Goal: Communication & Community: Answer question/provide support

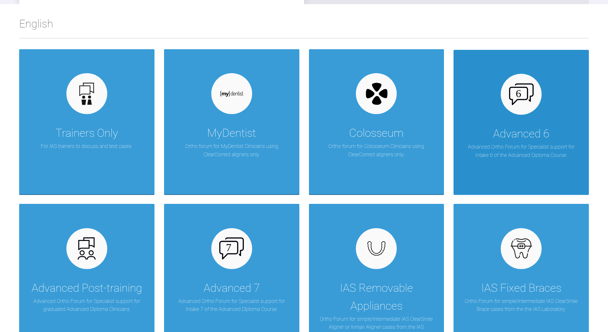
click at [523, 134] on div "Advanced 6" at bounding box center [521, 134] width 56 height 18
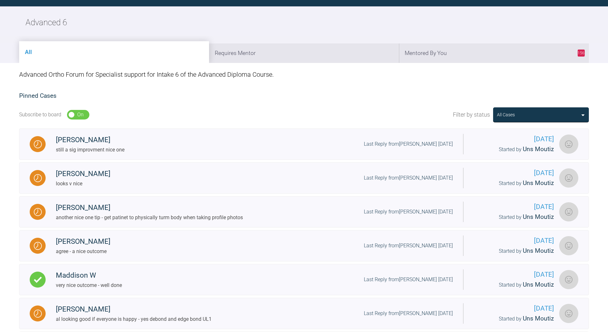
scroll to position [96, 0]
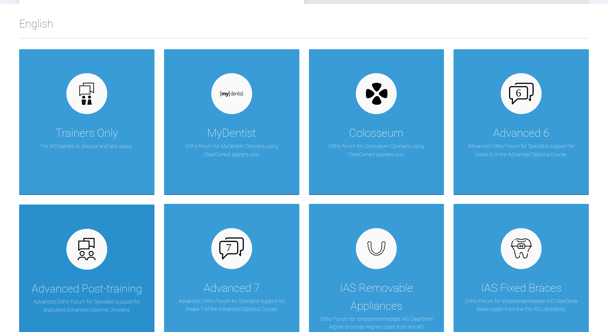
click at [91, 272] on div "Advanced Post-training Advanced Ortho Forum for Specialist support for graduate…" at bounding box center [86, 276] width 135 height 145
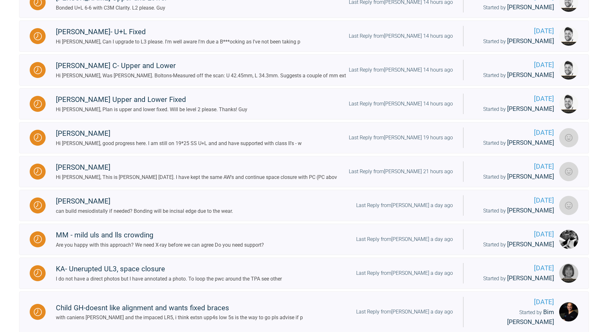
scroll to position [287, 0]
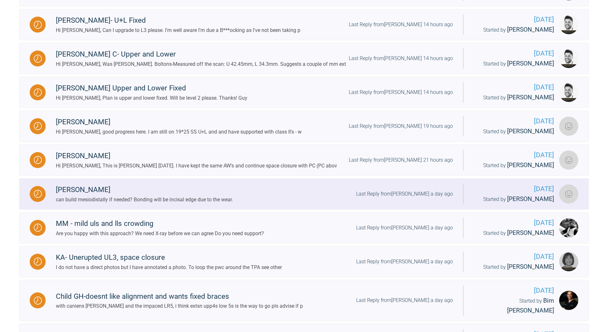
click at [421, 192] on div "Last Reply from [PERSON_NAME] a day ago" at bounding box center [404, 194] width 97 height 8
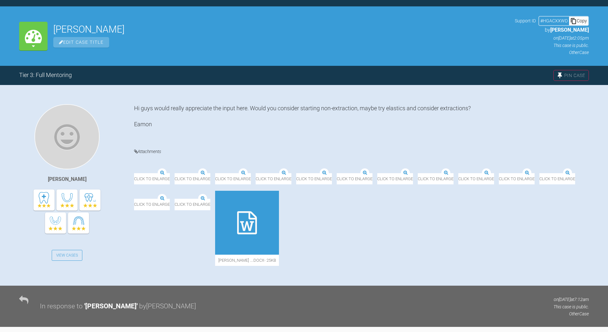
scroll to position [287, 0]
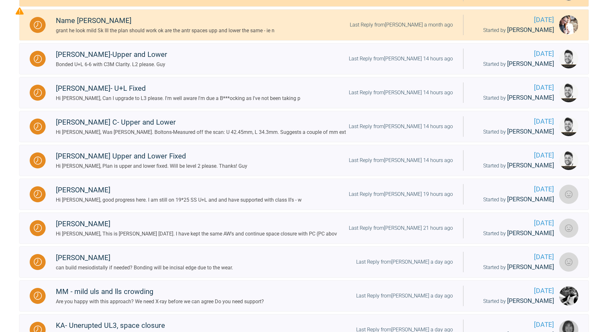
scroll to position [96, 0]
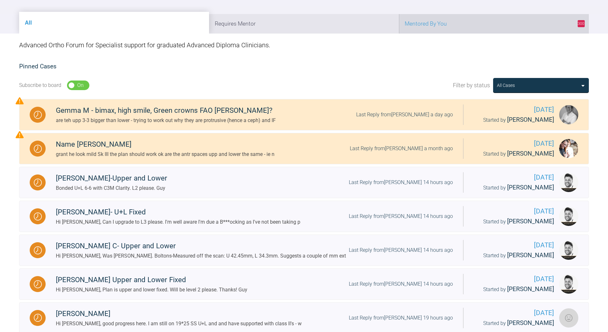
click at [466, 27] on li "300 Mentored By You" at bounding box center [494, 23] width 190 height 19
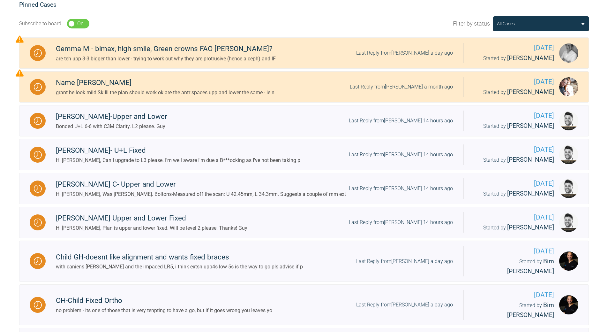
scroll to position [160, 0]
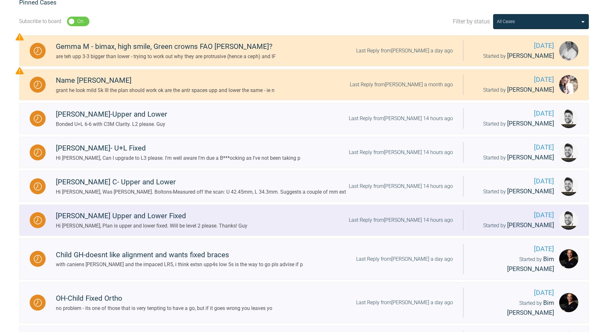
click at [420, 219] on div "Last Reply from [PERSON_NAME] 14 hours ago" at bounding box center [401, 220] width 104 height 8
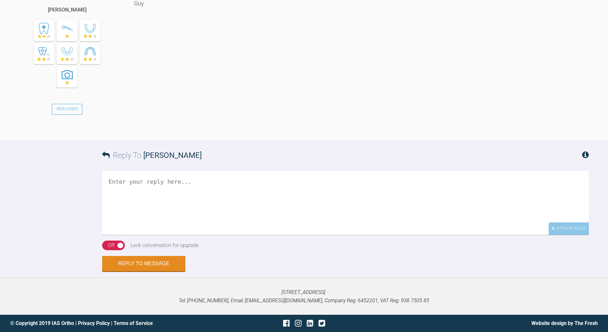
scroll to position [887, 0]
click at [182, 183] on textarea at bounding box center [345, 203] width 487 height 64
click at [178, 201] on textarea "all good Lvele 2 upp and low bond up ; dont think u need any lacebacks work up …" at bounding box center [345, 203] width 487 height 64
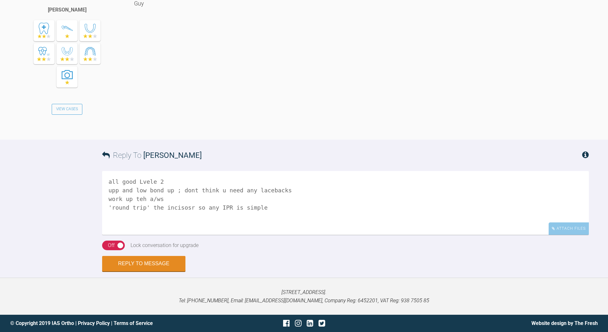
click at [182, 205] on textarea "all good Lvele 2 upp and low bond up ; dont think u need any lacebacks work up …" at bounding box center [345, 203] width 487 height 64
click at [181, 189] on textarea "all good Lvele 2 upp and low bond up ; dont think u need any lacebacks work up …" at bounding box center [345, 203] width 487 height 64
click at [260, 205] on textarea "all good Lvele 2 upp and low bond up ; idont think u need any lacebacks work up…" at bounding box center [345, 203] width 487 height 64
click at [181, 190] on textarea "all good Lvele 2 upp and low bond up ; idont think u need any lacebacks work up…" at bounding box center [345, 203] width 487 height 64
click at [144, 182] on textarea "all good Lvele 2 upp and low bond up ; i dont think u need any lacebacks work u…" at bounding box center [345, 203] width 487 height 64
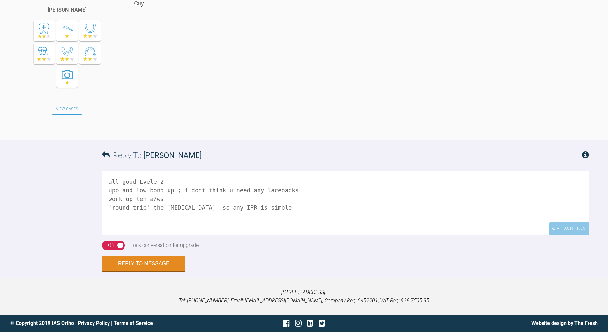
click at [144, 182] on textarea "all good Lvele 2 upp and low bond up ; i dont think u need any lacebacks work u…" at bounding box center [345, 203] width 487 height 64
type textarea "all good level 2 upp and low bond up ; i dont think u need any lacebacks work u…"
click at [109, 245] on div "Off" at bounding box center [111, 245] width 7 height 8
click at [147, 261] on button "Reply to Message" at bounding box center [143, 263] width 83 height 15
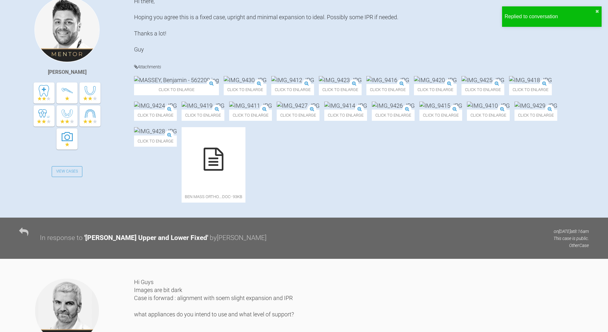
scroll to position [44, 0]
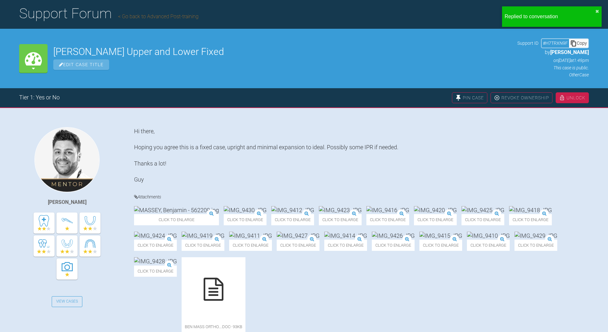
click at [582, 41] on div "Copy" at bounding box center [578, 43] width 19 height 8
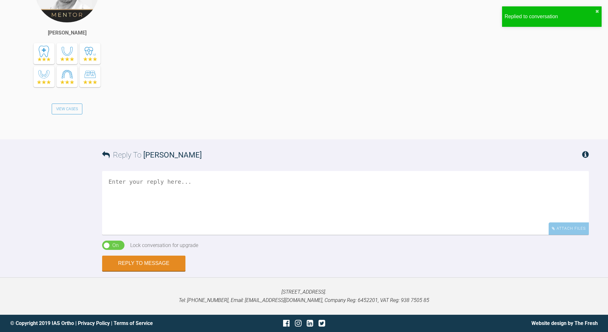
scroll to position [1109, 0]
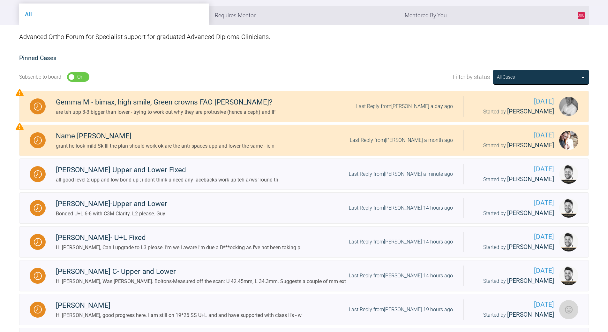
scroll to position [18, 0]
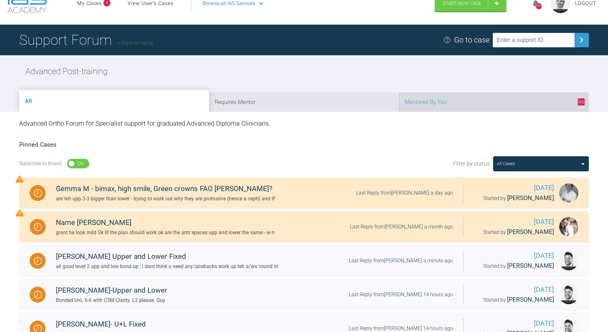
click at [455, 101] on li "300 Mentored By You" at bounding box center [494, 101] width 190 height 19
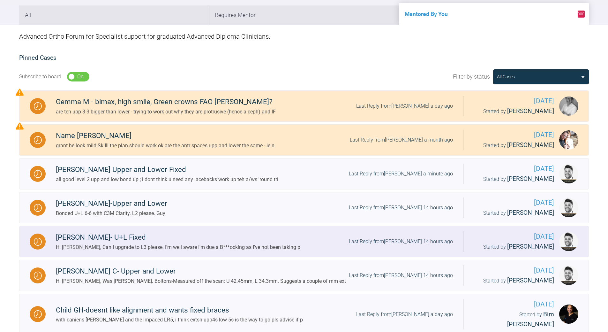
scroll to position [209, 0]
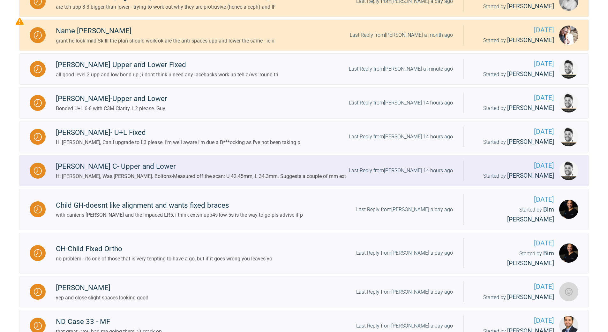
click at [409, 170] on div "Last Reply from [PERSON_NAME] 14 hours ago" at bounding box center [401, 170] width 104 height 8
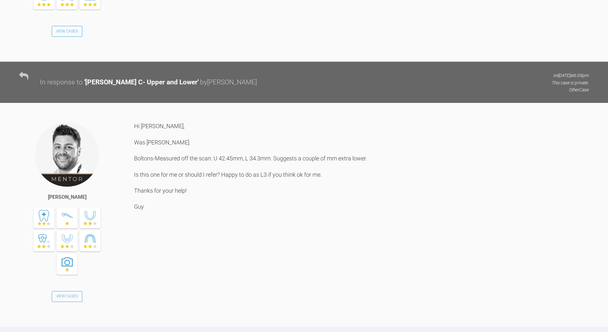
scroll to position [1422, 0]
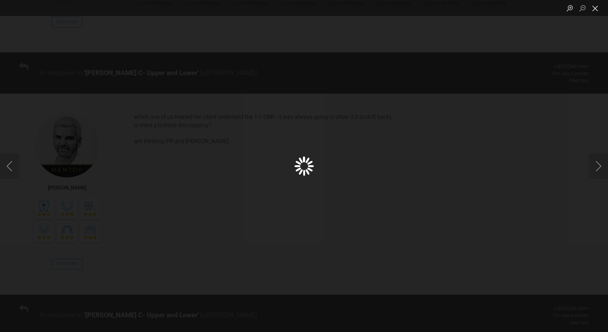
click at [596, 9] on button "Close lightbox" at bounding box center [595, 8] width 13 height 11
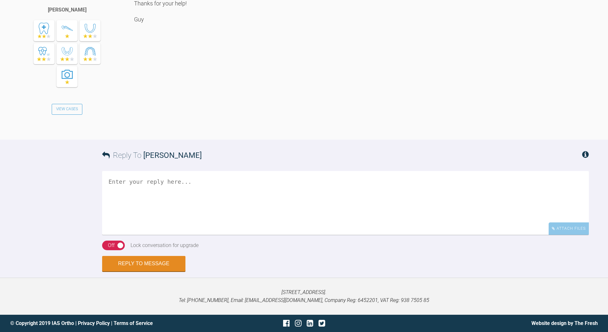
scroll to position [2053, 0]
click at [172, 184] on textarea at bounding box center [345, 203] width 487 height 64
click at [218, 189] on textarea "its staright forsd align, round trip, IPR and poss elatics" at bounding box center [345, 203] width 487 height 64
click at [182, 189] on textarea "its staright forsd align, round trip, IPR and poss elastics" at bounding box center [345, 203] width 487 height 64
click at [129, 181] on textarea "its staright forsd align, round trip, IPR in lower and poss elastics" at bounding box center [345, 203] width 487 height 64
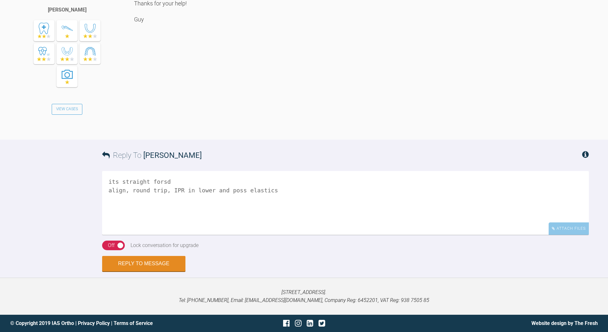
click at [156, 181] on textarea "its straight forsd align, round trip, IPR in lower and poss elastics" at bounding box center [345, 203] width 487 height 64
click at [277, 190] on textarea "its straight fwd align, round trip, IPR in lower and poss elastics" at bounding box center [345, 203] width 487 height 64
type textarea "its straight fwd align, round trip, IPR in lower and poss elastics pls advise l…"
click at [114, 245] on div "Off" at bounding box center [111, 245] width 7 height 8
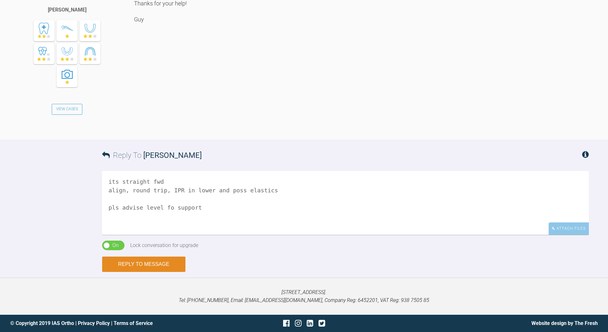
click at [143, 259] on button "Reply to Message" at bounding box center [143, 263] width 83 height 15
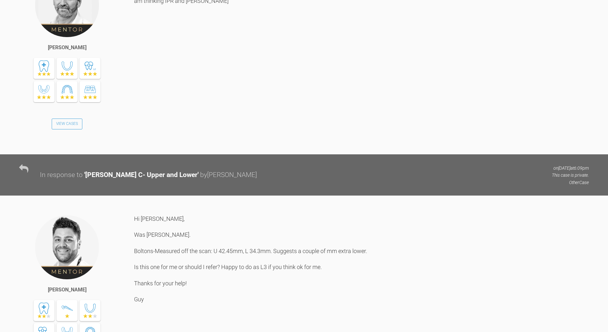
scroll to position [1436, 0]
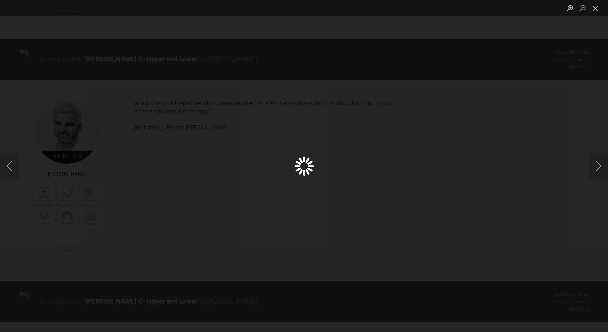
click at [592, 9] on button "Close lightbox" at bounding box center [595, 8] width 13 height 11
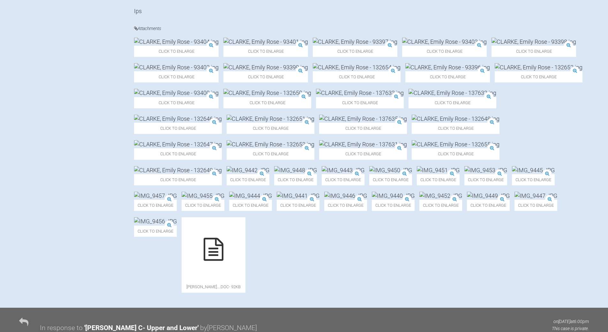
scroll to position [287, 0]
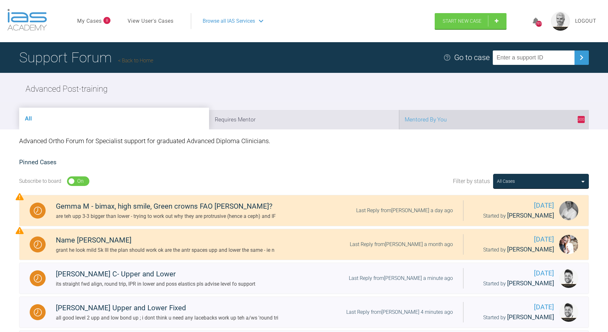
click at [483, 121] on li "300 Mentored By You" at bounding box center [494, 119] width 190 height 19
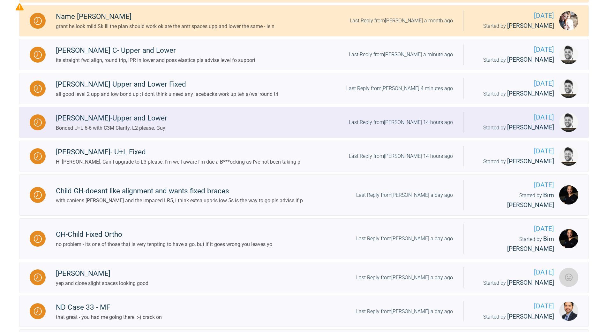
click at [410, 123] on div "Last Reply from [PERSON_NAME] 14 hours ago" at bounding box center [401, 122] width 104 height 8
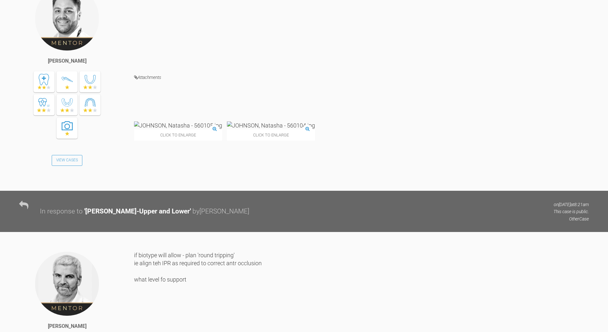
scroll to position [1309, 0]
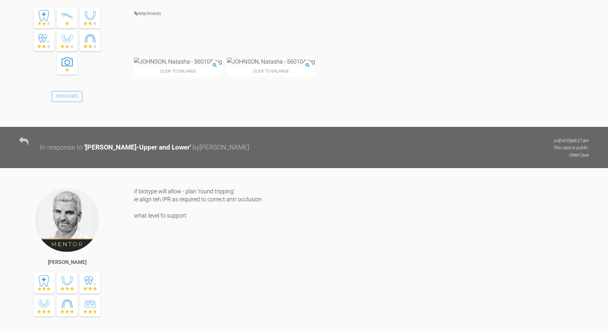
click at [232, 65] on img at bounding box center [271, 61] width 88 height 8
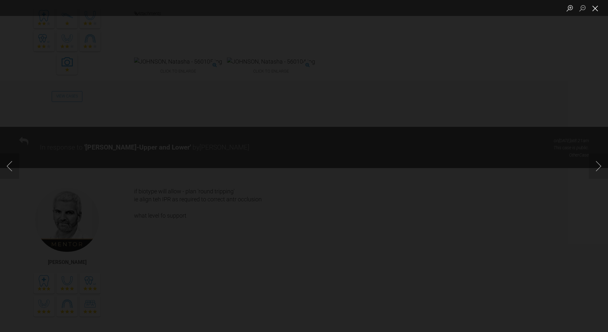
click at [598, 7] on button "Close lightbox" at bounding box center [595, 8] width 13 height 11
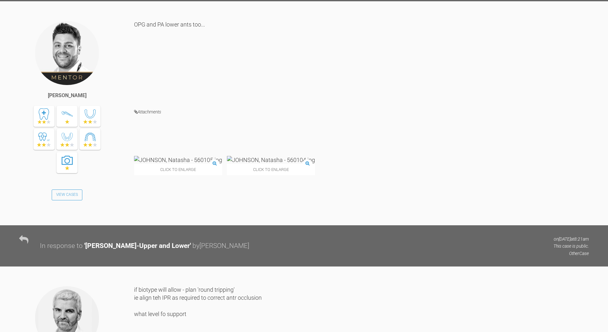
scroll to position [1149, 0]
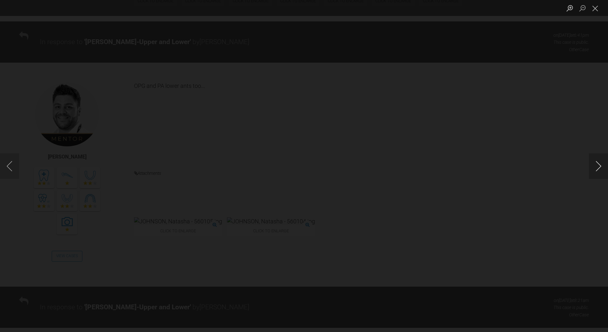
click at [601, 167] on button "Next image" at bounding box center [598, 166] width 19 height 26
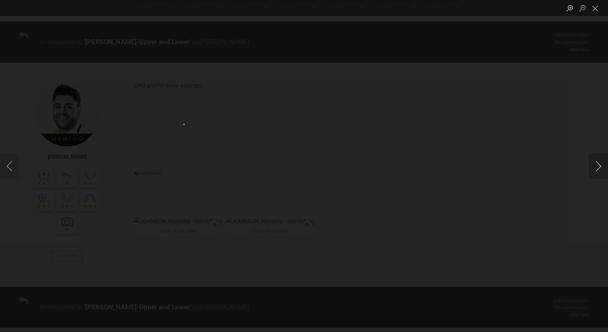
click at [601, 167] on button "Next image" at bounding box center [598, 166] width 19 height 26
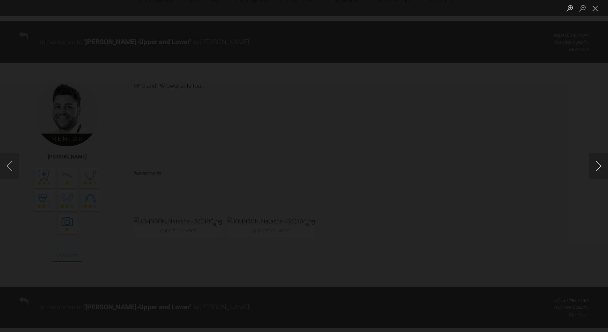
click at [601, 167] on button "Next image" at bounding box center [598, 166] width 19 height 26
drag, startPoint x: 596, startPoint y: 6, endPoint x: 591, endPoint y: 9, distance: 5.9
click at [596, 6] on button "Close lightbox" at bounding box center [595, 8] width 13 height 11
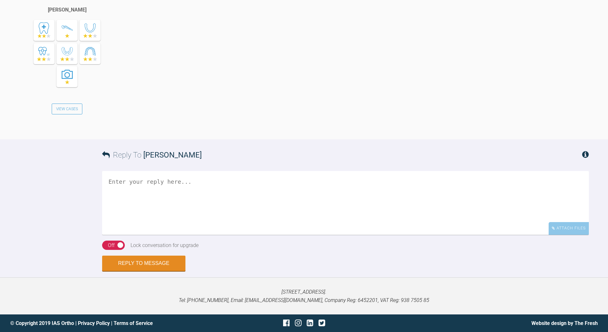
scroll to position [2027, 0]
click at [179, 188] on textarea at bounding box center [345, 203] width 487 height 64
click at [157, 199] on textarea "all good - aligne" at bounding box center [345, 203] width 487 height 64
drag, startPoint x: 162, startPoint y: 199, endPoint x: 166, endPoint y: 197, distance: 4.9
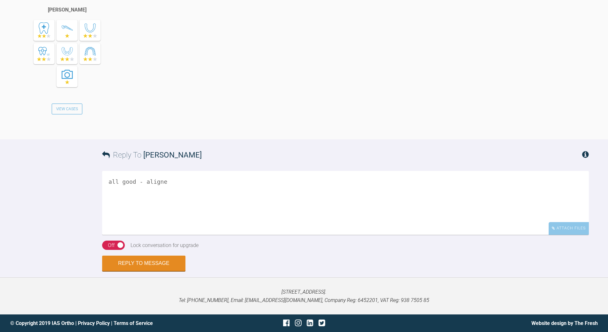
click at [163, 199] on textarea "all good - aligne" at bounding box center [345, 203] width 487 height 64
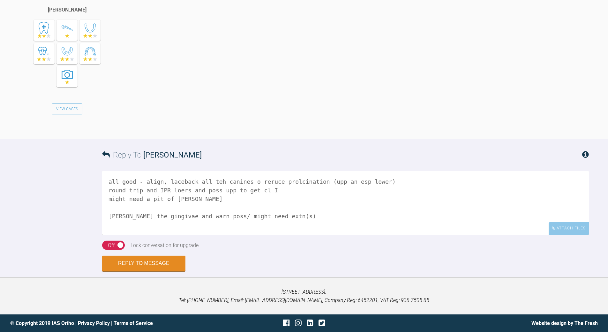
click at [183, 216] on textarea "all good - align, laceback all teh canines o reruce prolcination (upp an esp lo…" at bounding box center [345, 203] width 487 height 64
type textarea "all good - align, laceback all teh canines o reruce prolcination (upp an esp lo…"
click at [148, 263] on button "Reply to Message" at bounding box center [143, 263] width 83 height 15
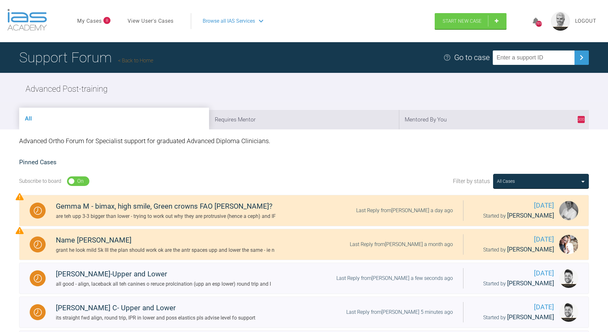
click at [150, 58] on link "Back to Home" at bounding box center [135, 60] width 35 height 6
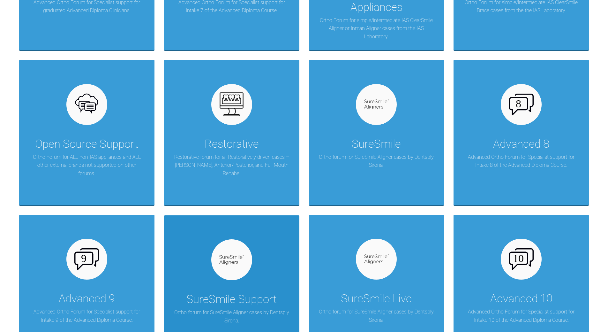
scroll to position [479, 0]
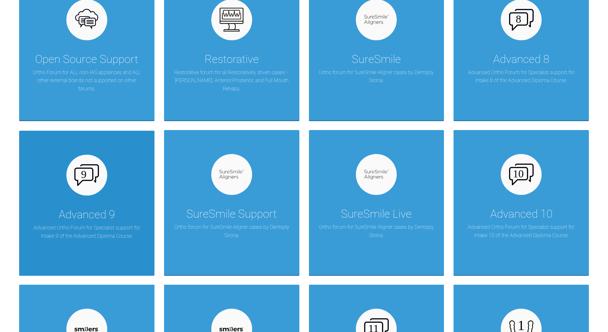
click at [117, 188] on div "Advanced 9 Advanced Ortho Forum for Specialist support for Intake 9 of the Adva…" at bounding box center [86, 203] width 135 height 145
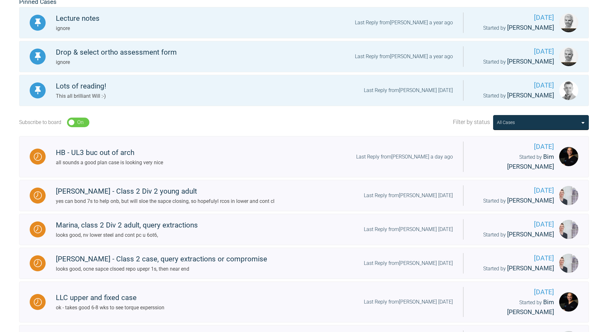
scroll to position [160, 0]
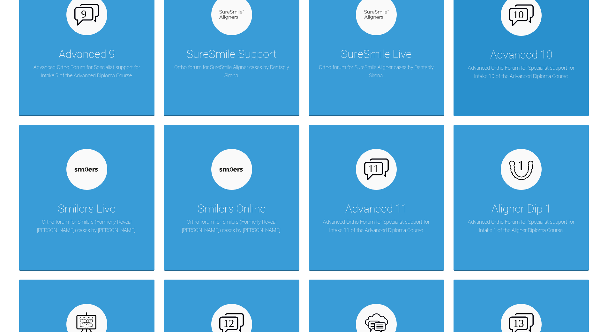
click at [521, 77] on p "Advanced Ortho Forum for Specialist support for Intake 10 of the Advanced Diplo…" at bounding box center [521, 72] width 116 height 16
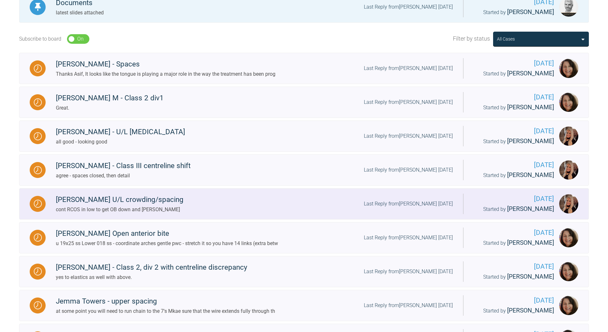
scroll to position [128, 0]
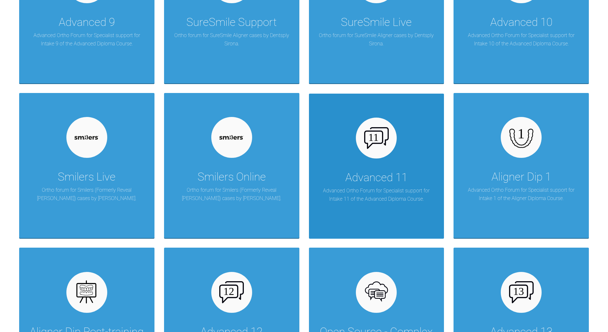
click at [362, 156] on div "Advanced 11 Advanced Ortho Forum for Specialist support for Intake 11 of the Ad…" at bounding box center [376, 166] width 135 height 145
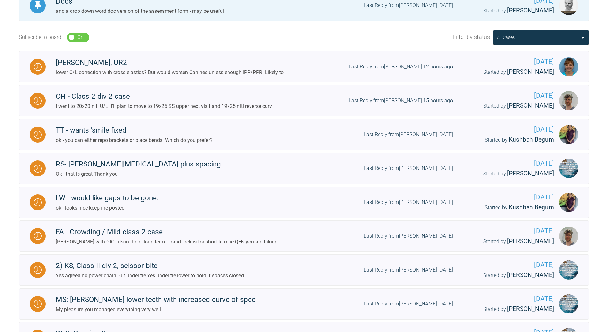
scroll to position [200, 0]
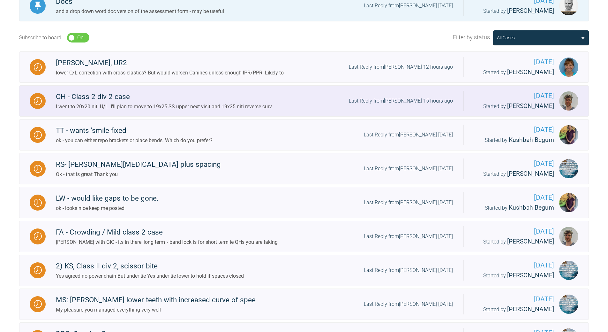
click at [406, 101] on div "Last Reply from [PERSON_NAME] 15 hours ago" at bounding box center [401, 101] width 104 height 8
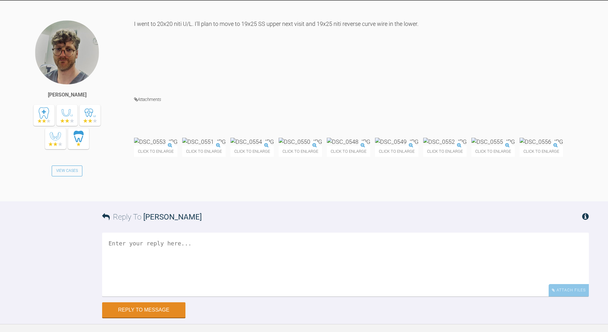
scroll to position [2711, 0]
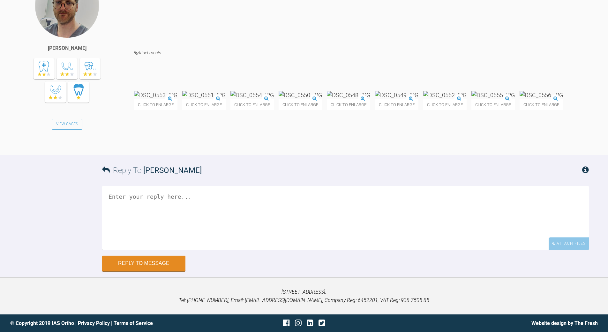
click at [266, 250] on textarea at bounding box center [345, 218] width 487 height 64
click at [176, 249] on textarea "yes - a gneye COS in ypper as anrs look to be 'hanging down'" at bounding box center [345, 218] width 487 height 64
click at [140, 250] on textarea "yes - a gneye COS in upper as anrs look to be 'hanging down'" at bounding box center [345, 218] width 487 height 64
drag, startPoint x: 218, startPoint y: 249, endPoint x: 221, endPoint y: 247, distance: 3.5
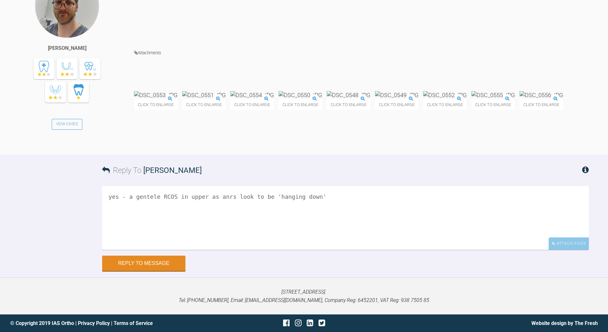
click at [219, 249] on textarea "yes - a gentele RCOS in upper as anrs look to be 'hanging down'" at bounding box center [345, 218] width 487 height 64
click at [320, 250] on textarea "yes - a gentele RCOS in upper as antrs look to be 'hanging down'" at bounding box center [345, 218] width 487 height 64
click at [266, 247] on textarea "yes - a gentele RCOS in upper as antrs look to be 'hanging down' once OB seen t…" at bounding box center [345, 218] width 487 height 64
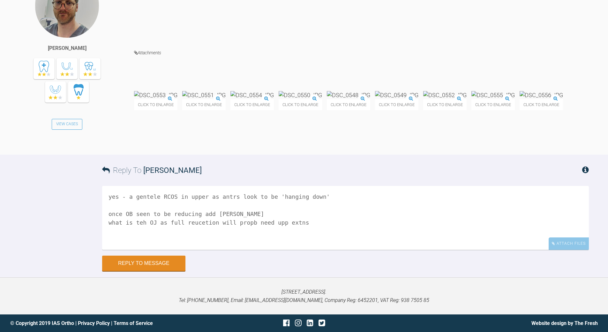
click at [154, 250] on textarea "yes - a gentele RCOS in upper as antrs look to be 'hanging down' once OB seen t…" at bounding box center [345, 218] width 487 height 64
click at [191, 250] on textarea "yes - a gentele RCOS in upper as antrs look to be 'hanging down' once OB seen t…" at bounding box center [345, 218] width 487 height 64
click at [314, 250] on textarea "yes - a gentele RCOS in upper as antrs look to be 'hanging down' once OB seen t…" at bounding box center [345, 218] width 487 height 64
type textarea "yes - a gentele RCOS in upper as antrs look to be 'hanging down' once OB seen t…"
click at [161, 271] on button "Reply to Message" at bounding box center [143, 263] width 83 height 15
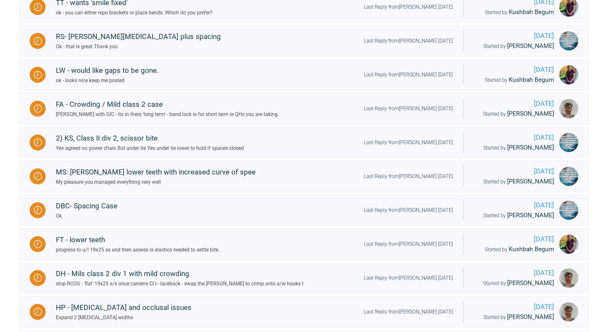
scroll to position [168, 0]
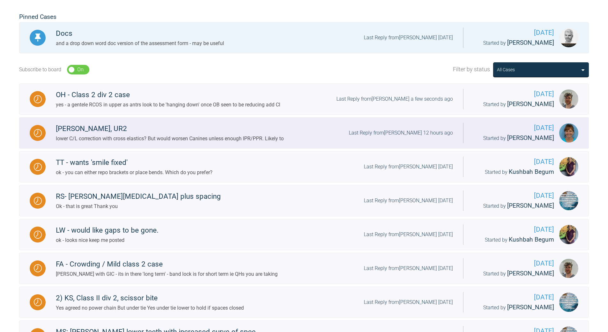
click at [404, 132] on div "Last Reply from [PERSON_NAME] 12 hours ago" at bounding box center [401, 133] width 104 height 8
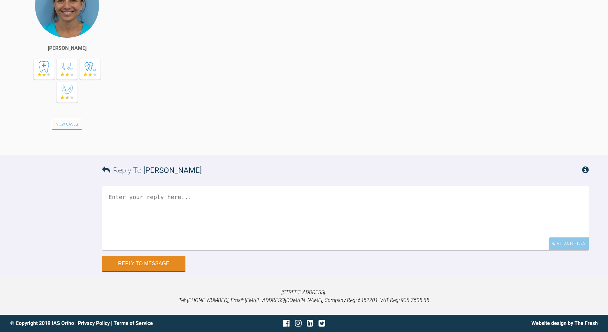
scroll to position [23927, 0]
drag, startPoint x: 195, startPoint y: 229, endPoint x: 192, endPoint y: 229, distance: 3.3
click at [194, 229] on textarea at bounding box center [345, 218] width 487 height 64
click at [198, 230] on textarea "yep would be IPR biased to oe side" at bounding box center [345, 218] width 487 height 64
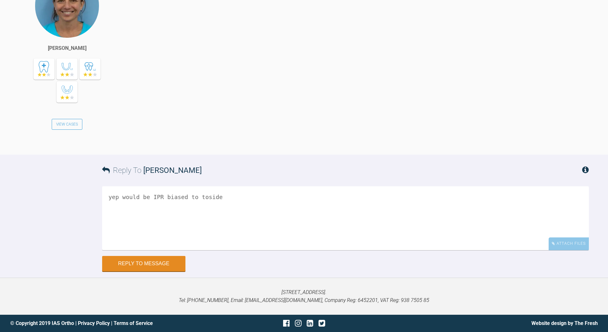
click at [129, 230] on textarea "yep would be IPR biased to toside" at bounding box center [345, 218] width 487 height 64
click at [123, 227] on textarea "yep would be IPR biased to toside" at bounding box center [345, 218] width 487 height 64
click at [216, 227] on textarea "yep prob would be IPR biased to toside" at bounding box center [345, 218] width 487 height 64
click at [245, 229] on textarea "yep prob would be IPR biased to to side" at bounding box center [345, 218] width 487 height 64
type textarea "yep prob would be IPR biased to to side"
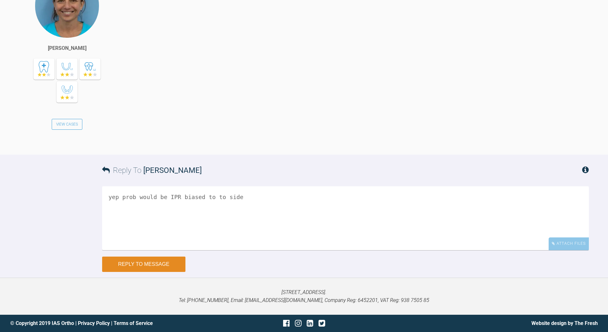
click at [154, 272] on button "Reply to Message" at bounding box center [143, 263] width 83 height 15
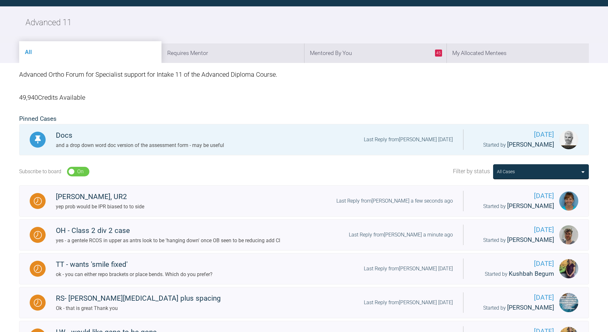
scroll to position [647, 0]
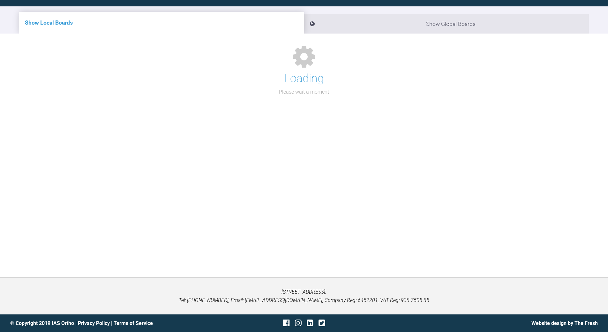
scroll to position [946, 0]
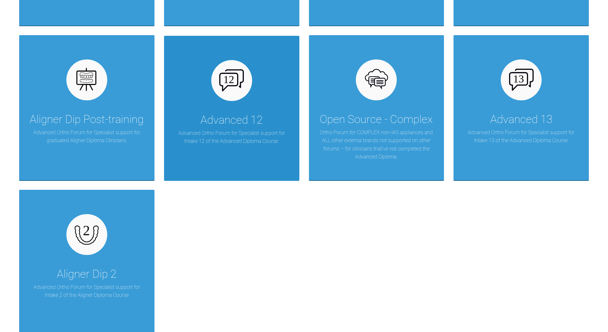
click at [249, 108] on div "Advanced 12 Advanced Ortho Forum for Specialist support for Intake 12 of the Ad…" at bounding box center [231, 108] width 135 height 145
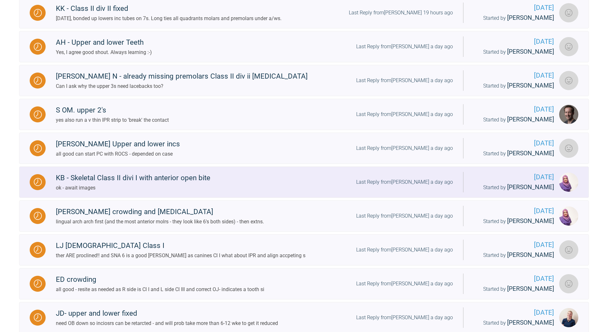
scroll to position [188, 0]
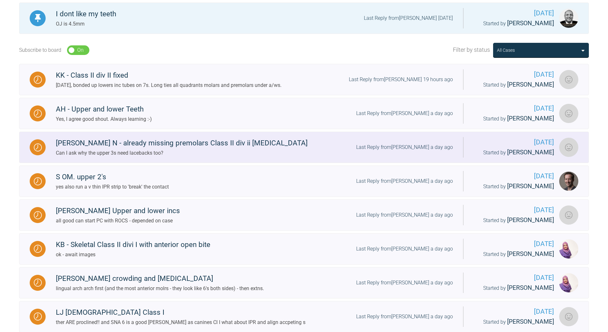
click at [412, 144] on div "Last Reply from [PERSON_NAME] a day ago" at bounding box center [404, 147] width 97 height 8
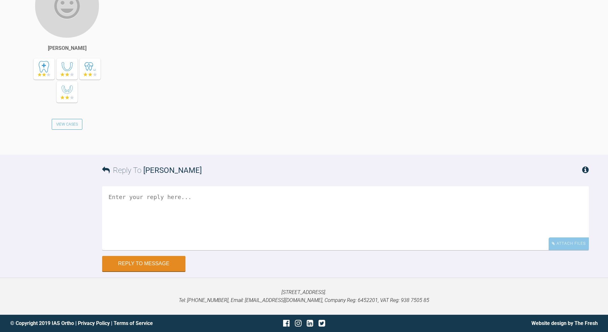
scroll to position [1740, 0]
click at [182, 196] on textarea at bounding box center [345, 218] width 487 height 64
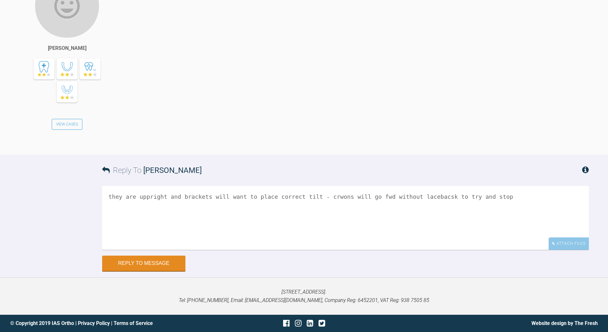
click at [320, 197] on textarea "they are uppright and brackets will want to place correct tilt - crwons will go…" at bounding box center [345, 218] width 487 height 64
type textarea "they are uppright and brackets will want to place correct tilt - crowns will go…"
click at [147, 264] on button "Reply to Message" at bounding box center [143, 263] width 83 height 15
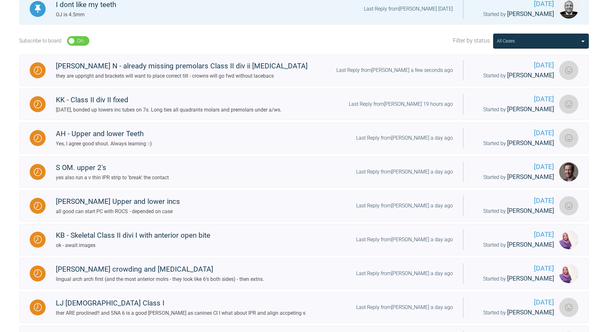
scroll to position [92, 0]
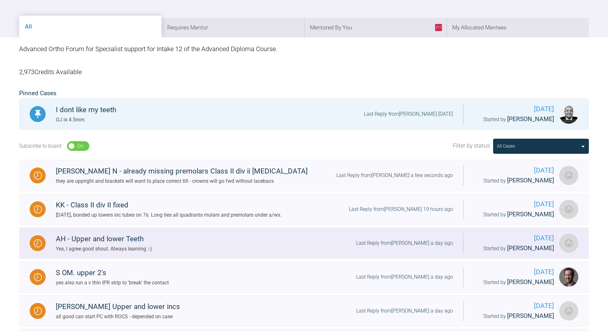
click at [405, 240] on div "Last Reply from [PERSON_NAME] a day ago" at bounding box center [404, 243] width 97 height 8
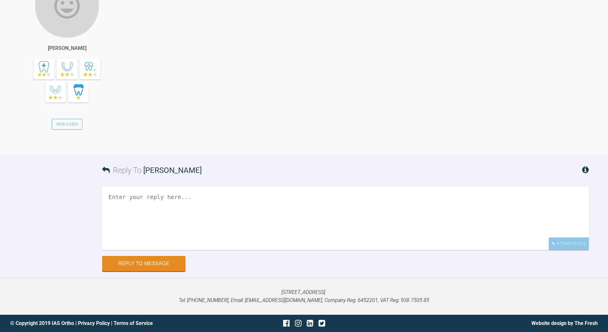
scroll to position [8581, 0]
click at [167, 202] on textarea at bounding box center [345, 218] width 487 height 64
type textarea "ok, crack on"
click at [150, 261] on button "Reply to Message" at bounding box center [143, 263] width 83 height 15
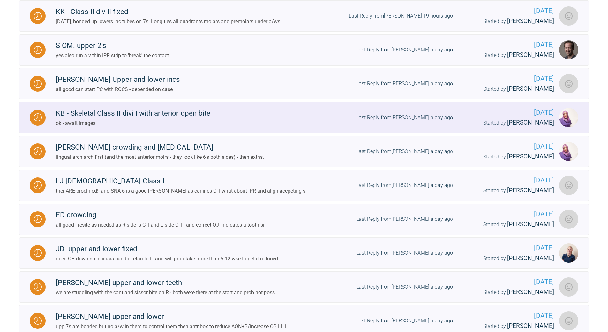
scroll to position [252, 0]
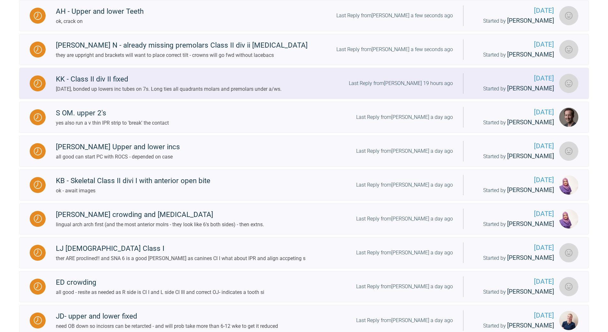
click at [424, 81] on div "Last Reply from [PERSON_NAME] 19 hours ago" at bounding box center [401, 83] width 104 height 8
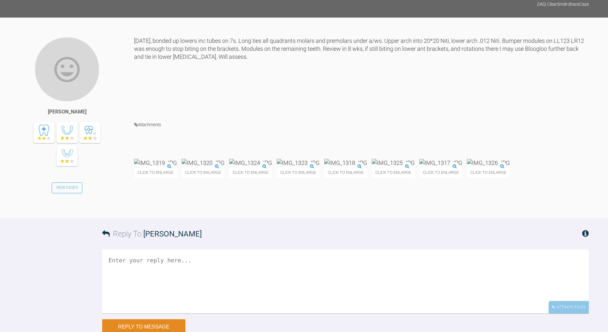
scroll to position [3124, 0]
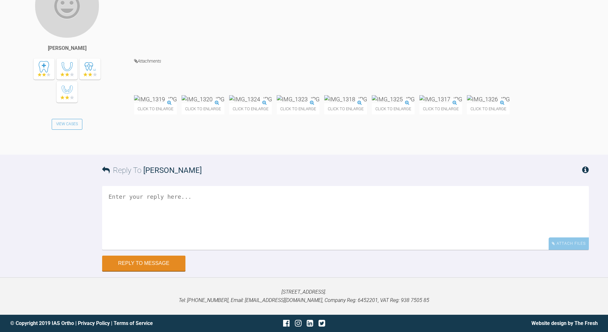
click at [224, 103] on img at bounding box center [203, 99] width 43 height 8
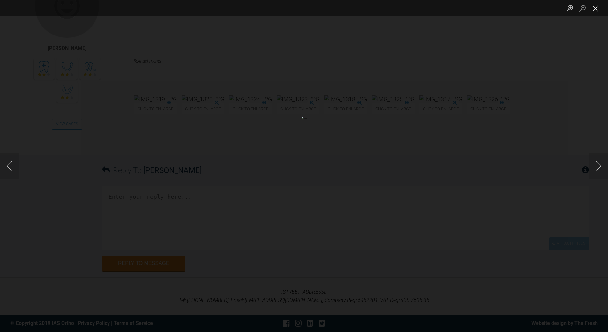
click at [595, 8] on button "Close lightbox" at bounding box center [595, 8] width 13 height 11
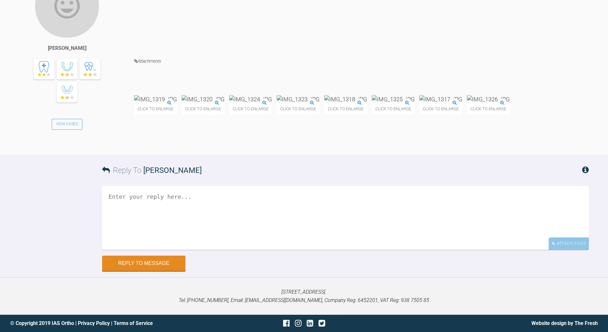
scroll to position [3201, 0]
click at [149, 203] on textarea at bounding box center [345, 218] width 487 height 64
type textarea "lacbacks fome off 6s - adding 7s usualy means it is more difficult to tie tight…"
click at [168, 260] on button "Reply to Message" at bounding box center [143, 263] width 83 height 15
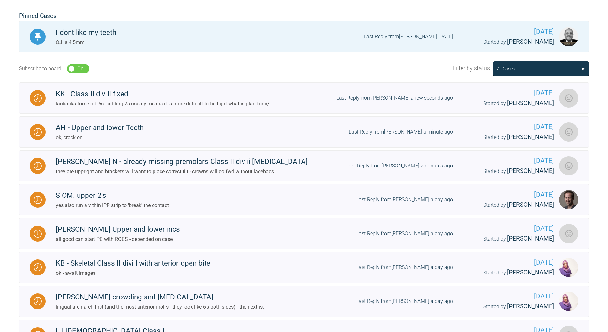
scroll to position [92, 0]
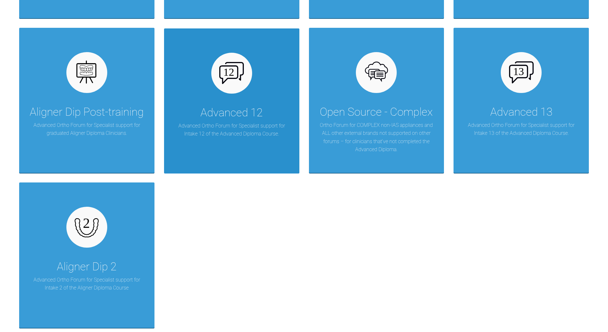
click at [247, 104] on div "Advanced 12" at bounding box center [231, 113] width 62 height 18
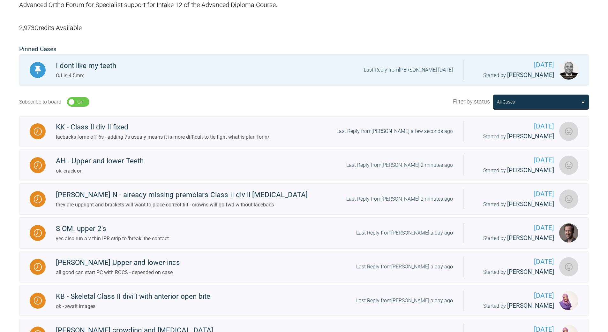
scroll to position [92, 0]
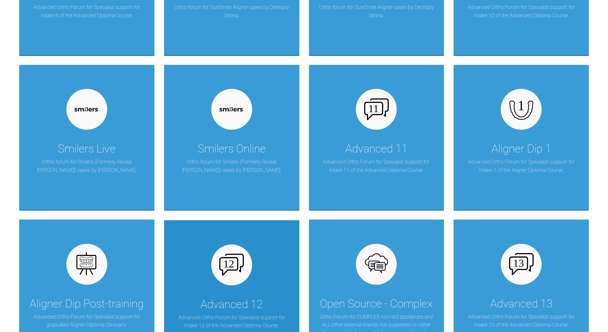
scroll to position [890, 0]
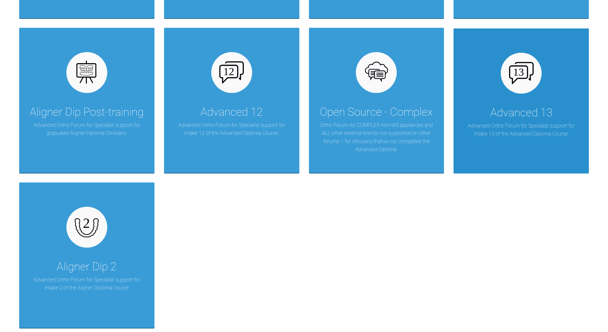
click at [524, 84] on div at bounding box center [521, 73] width 41 height 41
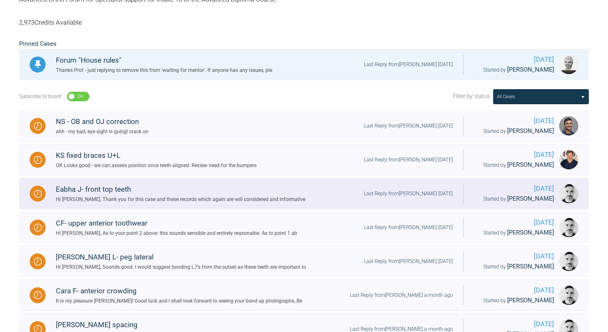
scroll to position [136, 0]
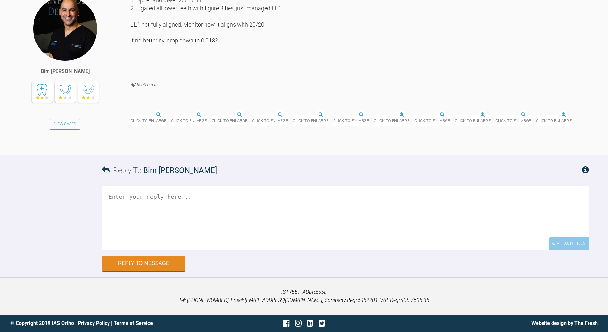
scroll to position [2208, 0]
click at [171, 115] on img at bounding box center [171, 115] width 0 height 0
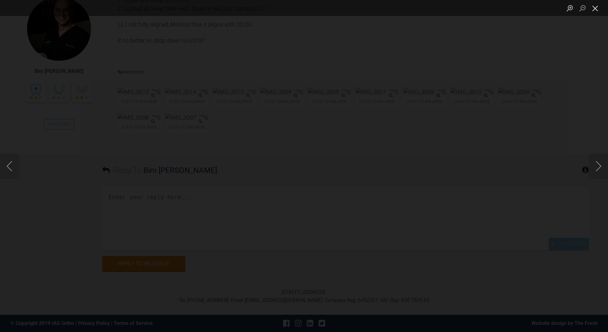
click at [595, 10] on button "Close lightbox" at bounding box center [595, 8] width 13 height 11
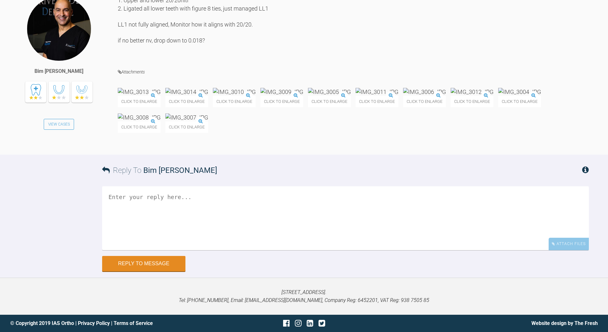
scroll to position [2303, 0]
click at [139, 250] on textarea at bounding box center [345, 218] width 487 height 64
type textarea "LL1 - quick lig and push/hold wire into depth of slot when tieing"
click at [156, 272] on button "Reply to Message" at bounding box center [143, 263] width 83 height 15
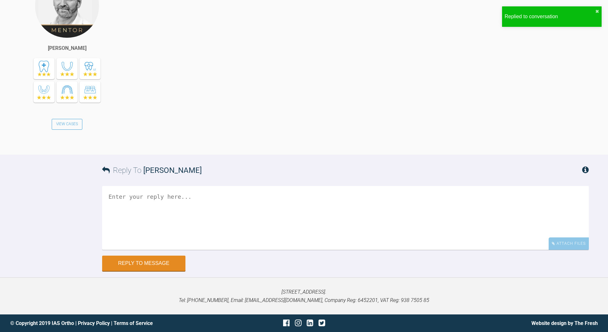
scroll to position [2577, 0]
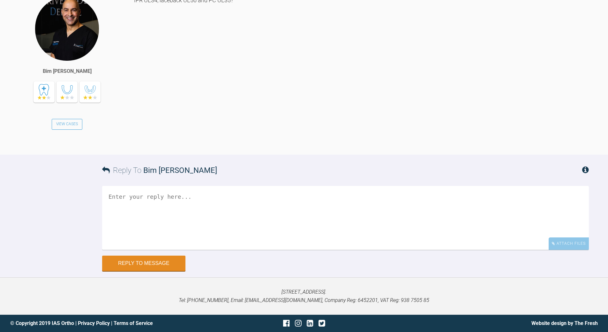
scroll to position [16103, 0]
click at [193, 250] on textarea at bounding box center [345, 218] width 487 height 64
type textarea "yes"
click at [124, 265] on button "Reply to Message" at bounding box center [143, 263] width 83 height 15
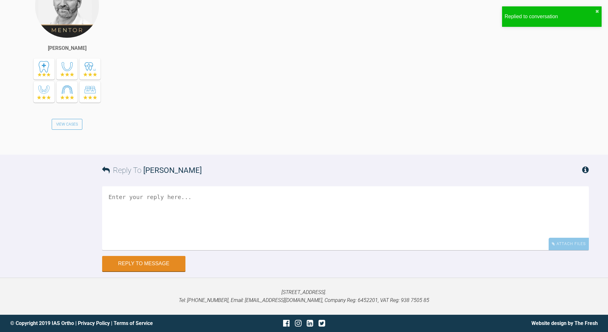
scroll to position [16441, 0]
